Goal: Information Seeking & Learning: Learn about a topic

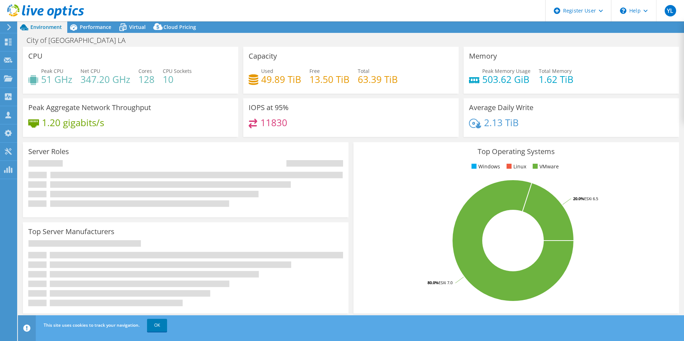
select select "USD"
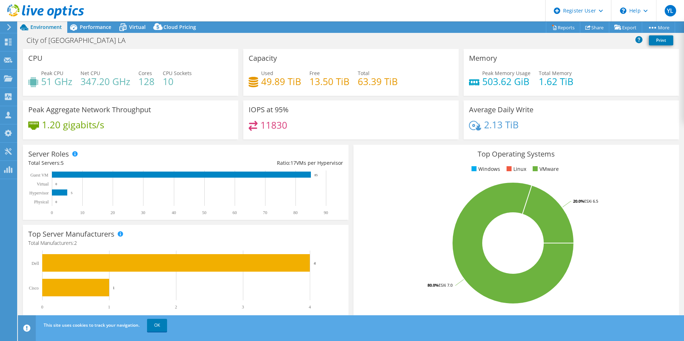
click at [490, 44] on div "City of [GEOGRAPHIC_DATA] LA Print" at bounding box center [351, 40] width 666 height 13
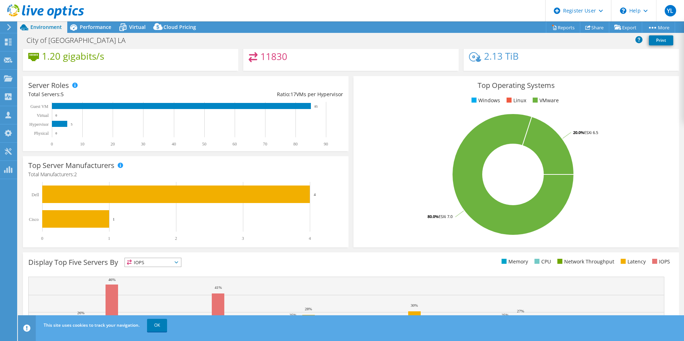
scroll to position [65, 0]
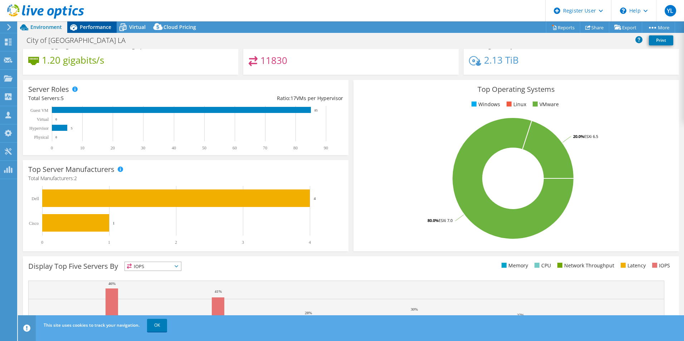
click at [100, 25] on span "Performance" at bounding box center [95, 27] width 31 height 7
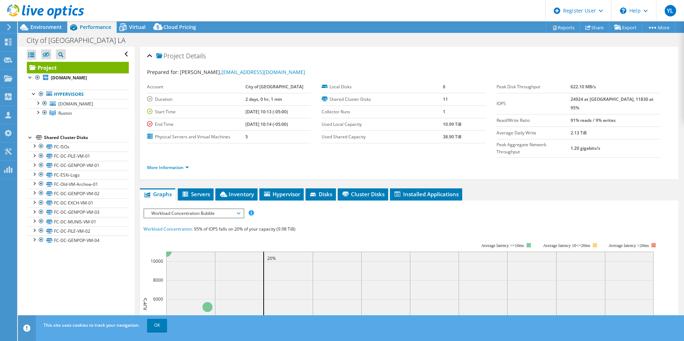
scroll to position [0, 0]
click at [42, 30] on span "Environment" at bounding box center [45, 27] width 31 height 7
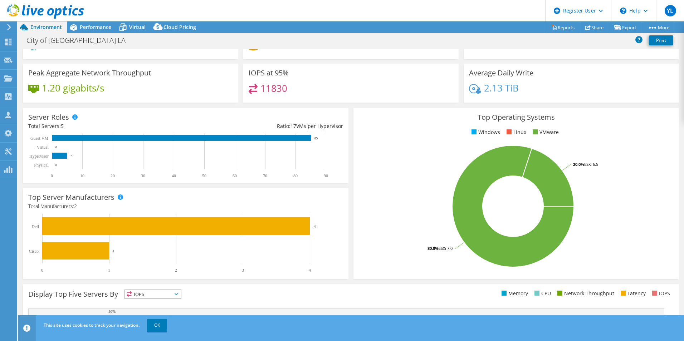
scroll to position [36, 0]
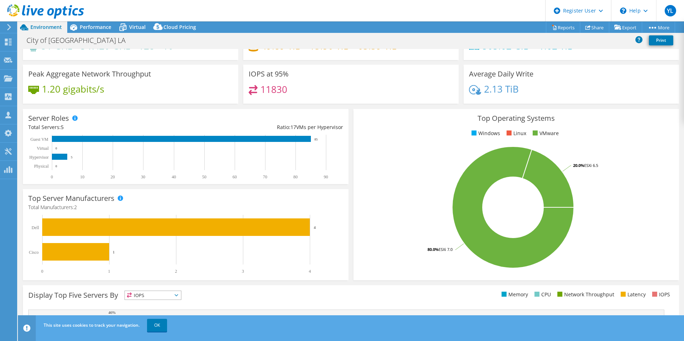
click at [355, 160] on div "Top Operating Systems Windows Linux VMware 80.0% ESXi 7.0 20.0% ESXi 6.5" at bounding box center [517, 194] width 326 height 171
click at [404, 44] on div "City of [GEOGRAPHIC_DATA] LA Print" at bounding box center [351, 40] width 666 height 13
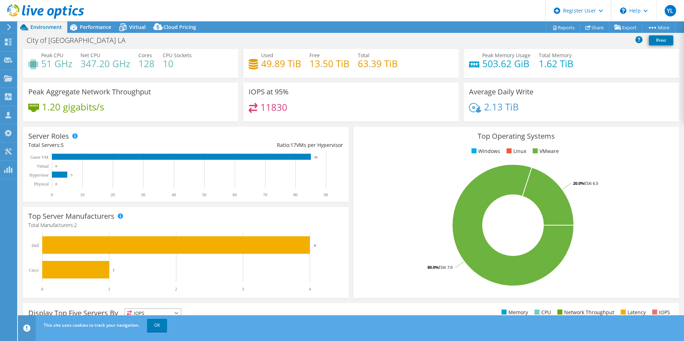
scroll to position [0, 0]
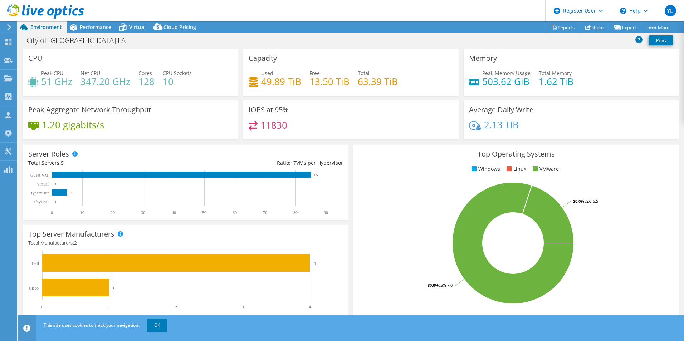
click at [354, 224] on div "Top Operating Systems Windows Linux VMware 80.0% ESXi 7.0 20.0% ESXi 6.5" at bounding box center [517, 230] width 326 height 171
select select "USD"
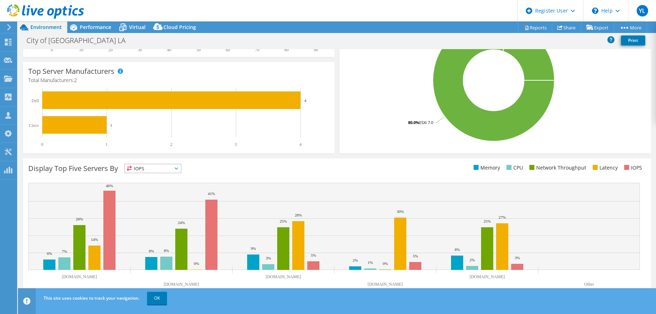
scroll to position [164, 0]
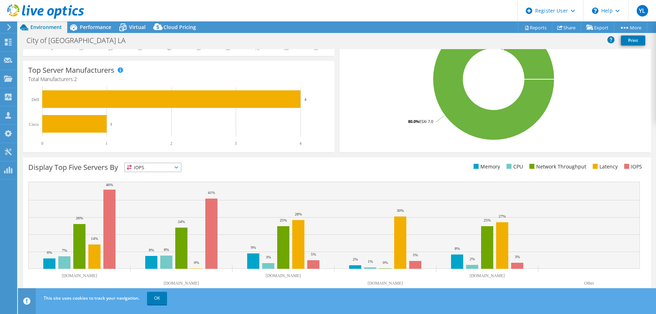
click at [180, 165] on span "IOPS" at bounding box center [153, 167] width 56 height 9
click at [165, 171] on li "IOPS" at bounding box center [153, 176] width 56 height 10
